Goal: Task Accomplishment & Management: Manage account settings

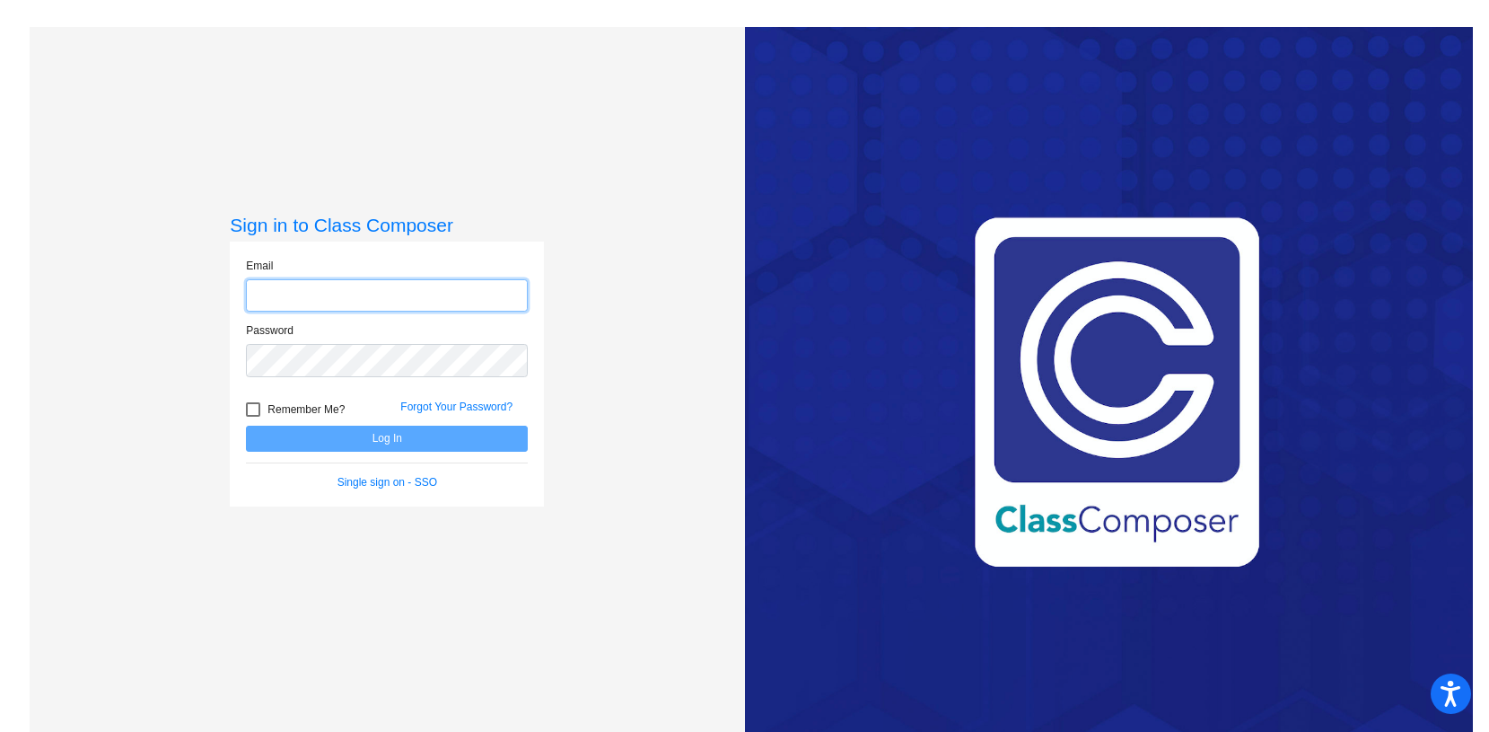
type input "madeline_cho@upland.k12.ca.us"
click at [392, 440] on button "Log In" at bounding box center [387, 439] width 282 height 26
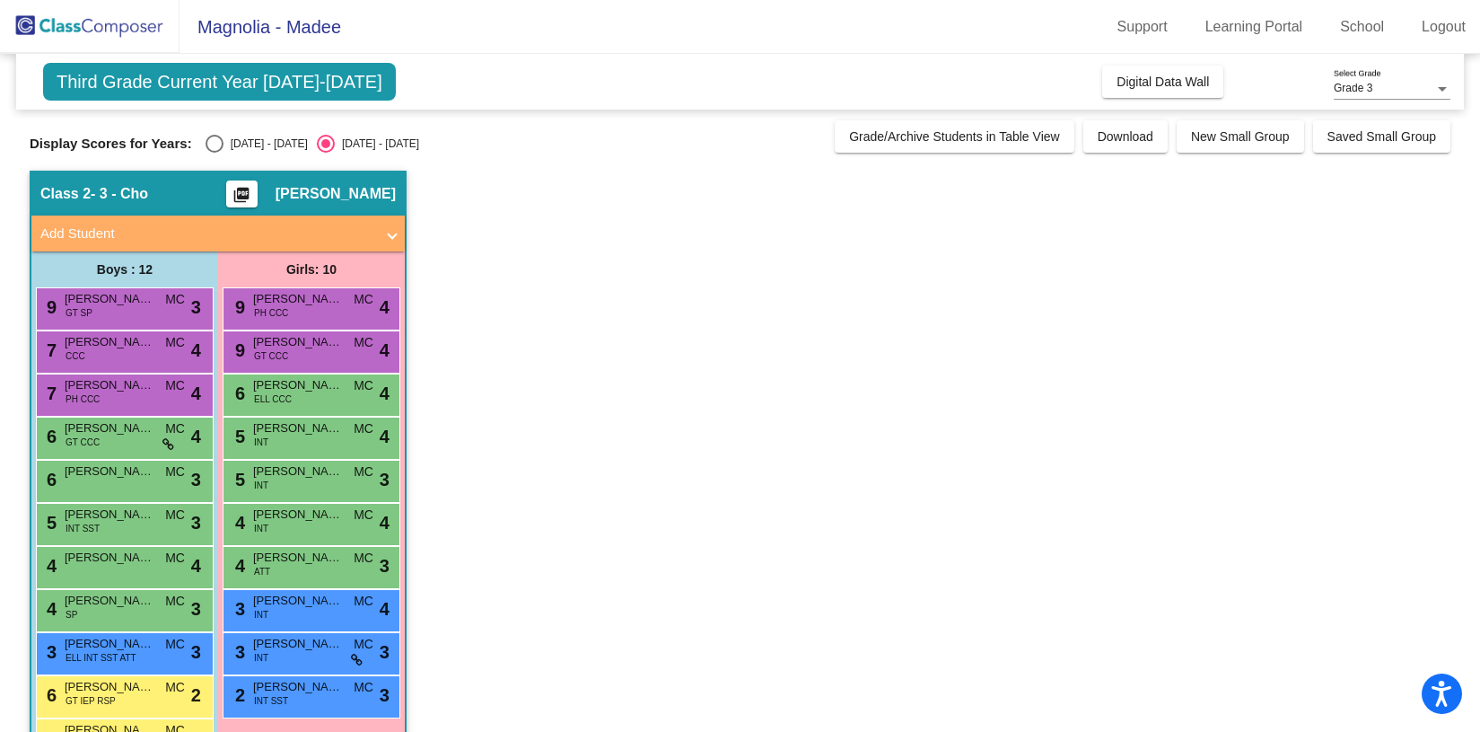
click at [133, 19] on img at bounding box center [90, 26] width 180 height 53
